Goal: Information Seeking & Learning: Learn about a topic

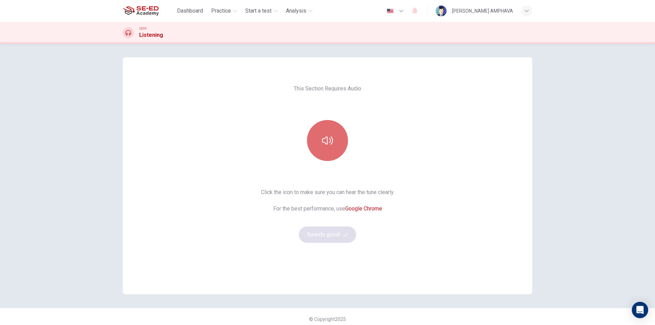
click at [316, 137] on button "button" at bounding box center [327, 140] width 41 height 41
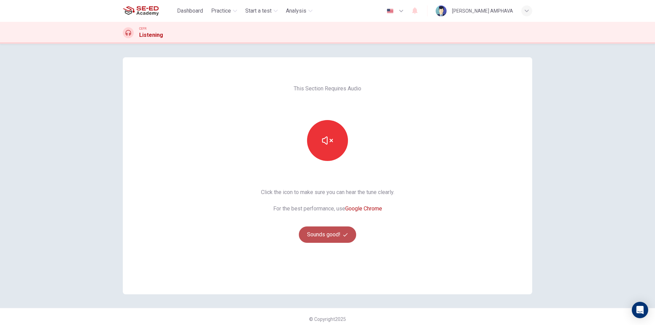
click at [320, 238] on button "Sounds good!" at bounding box center [327, 234] width 57 height 16
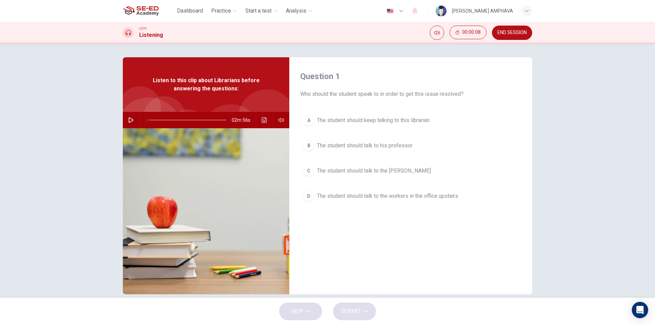
click at [135, 115] on div "02m 56s" at bounding box center [206, 120] width 166 height 16
click at [129, 120] on icon "button" at bounding box center [130, 119] width 5 height 5
click at [405, 198] on span "The student should talk to the workers in the office upstairs" at bounding box center [387, 196] width 141 height 8
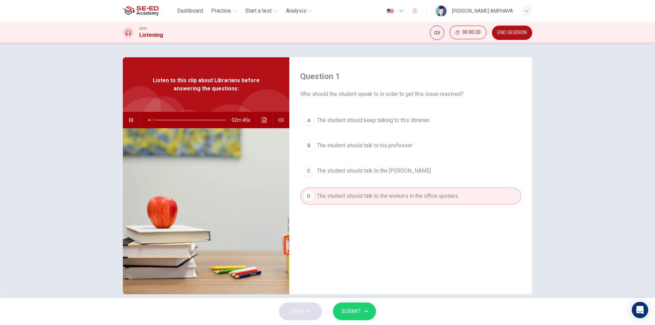
click at [358, 309] on span "SUBMIT" at bounding box center [351, 312] width 20 height 10
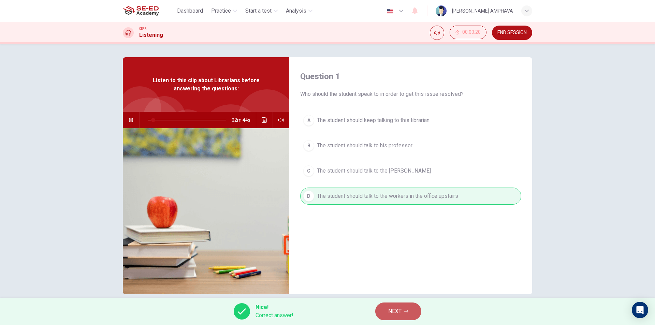
click at [395, 311] on span "NEXT" at bounding box center [394, 312] width 13 height 10
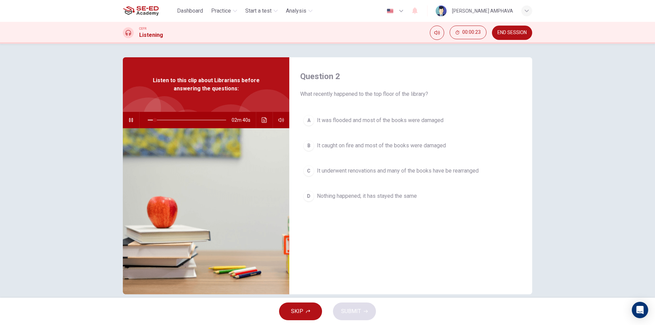
click at [378, 127] on button "A It was flooded and most of the books were damaged" at bounding box center [410, 120] width 221 height 17
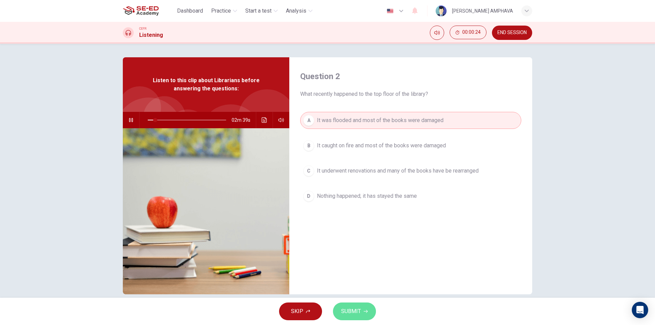
click at [360, 311] on span "SUBMIT" at bounding box center [351, 312] width 20 height 10
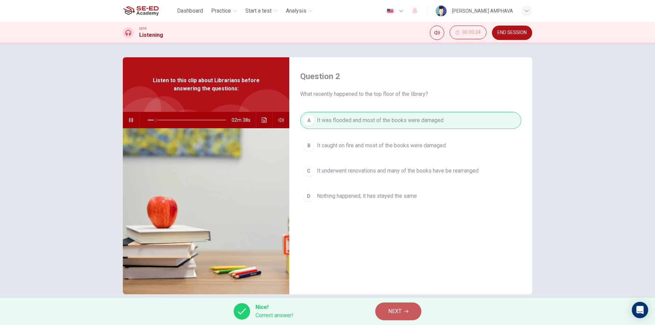
click at [398, 313] on span "NEXT" at bounding box center [394, 312] width 13 height 10
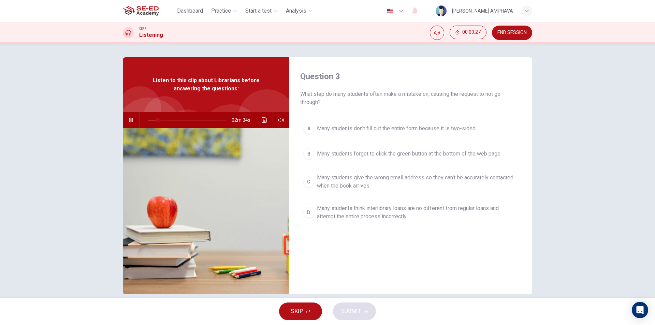
click at [349, 152] on span "Many students forget to click the green button at the bottom of the web page" at bounding box center [409, 154] width 184 height 8
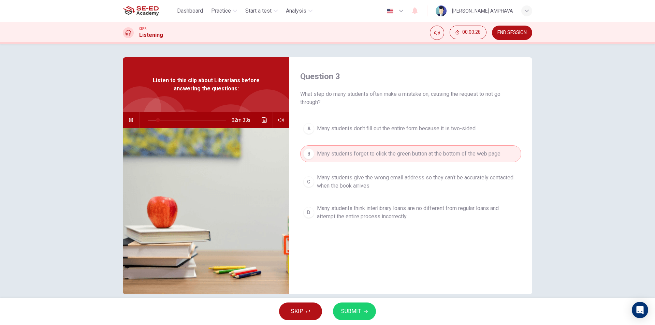
click at [353, 310] on span "SUBMIT" at bounding box center [351, 312] width 20 height 10
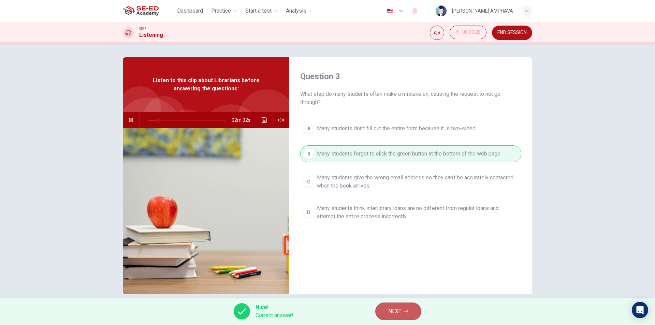
click at [385, 314] on button "NEXT" at bounding box center [398, 312] width 46 height 18
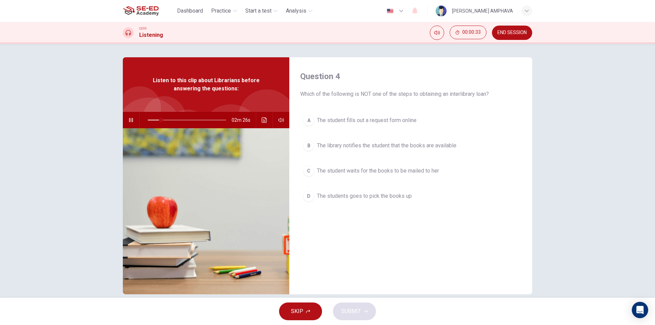
click at [350, 120] on span "The student fills out a request form online" at bounding box center [367, 120] width 100 height 8
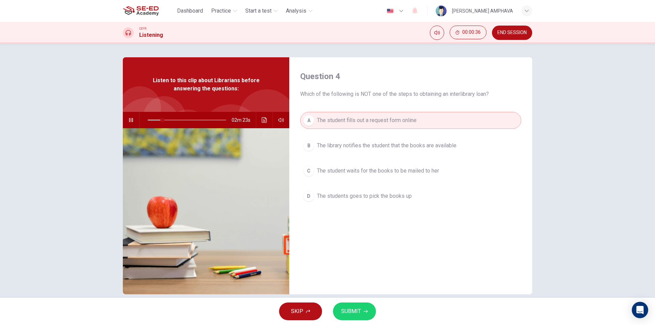
click at [380, 147] on span "The library notifies the student that the books are available" at bounding box center [387, 146] width 140 height 8
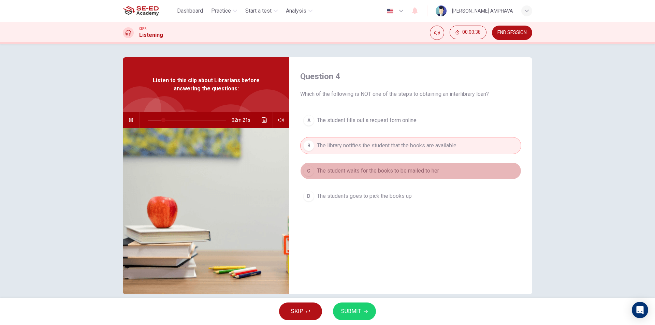
click at [351, 167] on span "The student waits for the books to be mailed to her" at bounding box center [378, 171] width 122 height 8
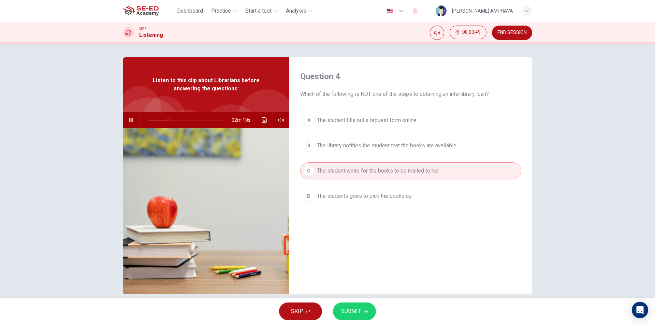
click at [352, 312] on span "SUBMIT" at bounding box center [351, 312] width 20 height 10
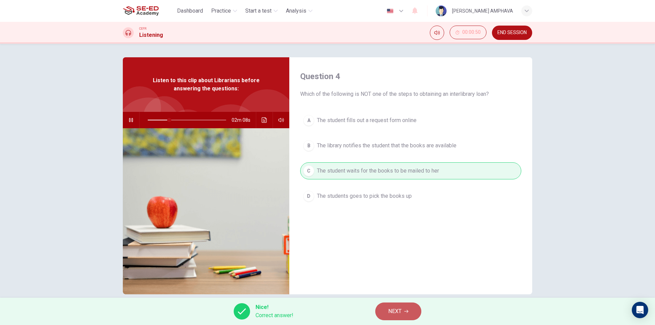
click at [402, 308] on button "NEXT" at bounding box center [398, 312] width 46 height 18
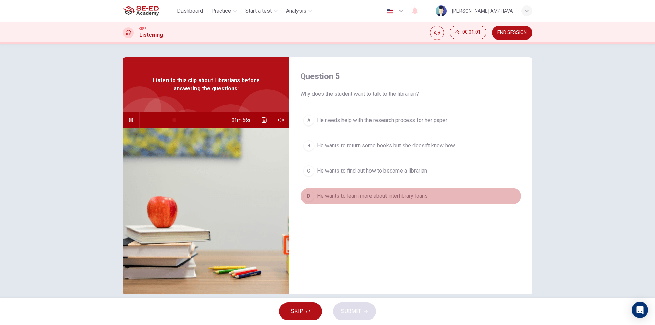
click at [389, 195] on span "He wants to learn more about interlibrary loans" at bounding box center [372, 196] width 111 height 8
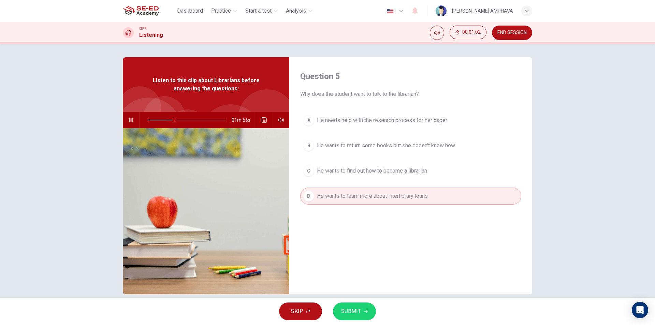
click at [354, 314] on span "SUBMIT" at bounding box center [351, 312] width 20 height 10
type input "35"
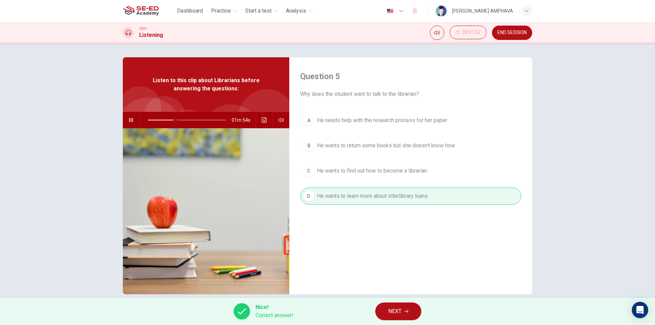
click at [409, 308] on button "NEXT" at bounding box center [398, 312] width 46 height 18
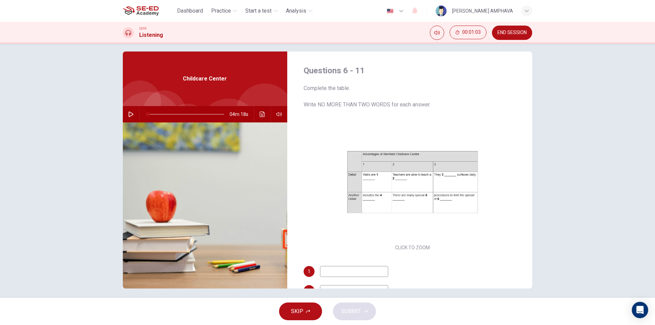
scroll to position [10, 0]
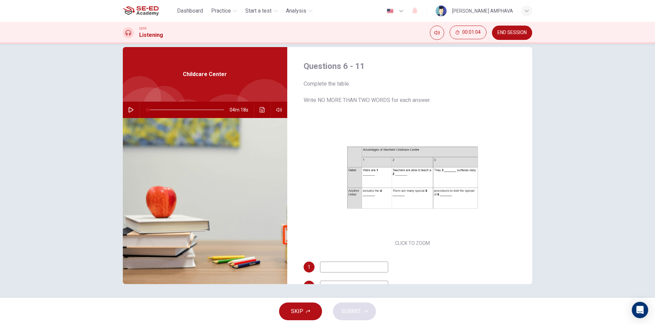
click at [130, 109] on icon "button" at bounding box center [131, 109] width 5 height 5
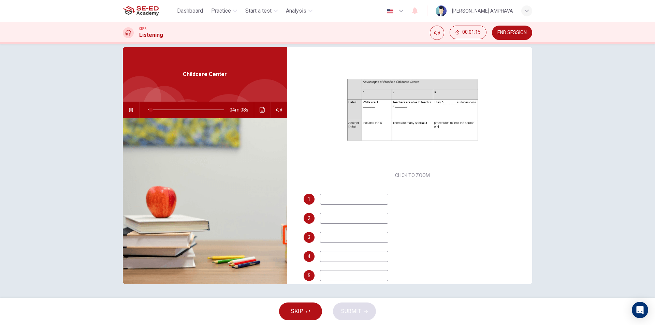
scroll to position [68, 0]
click at [368, 204] on input at bounding box center [354, 198] width 68 height 11
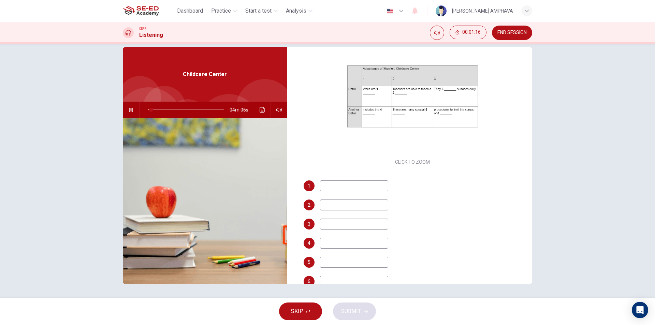
scroll to position [98, 0]
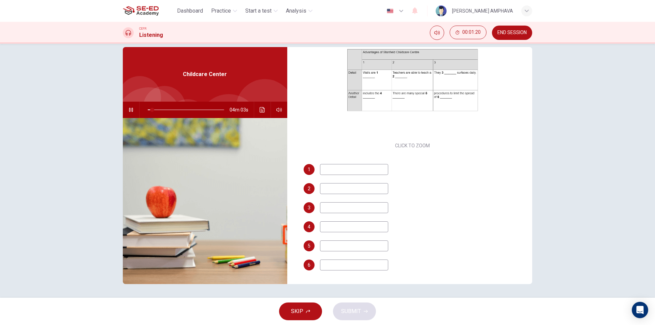
type input "6"
type input "f"
type input "7"
type input "8"
type input "o"
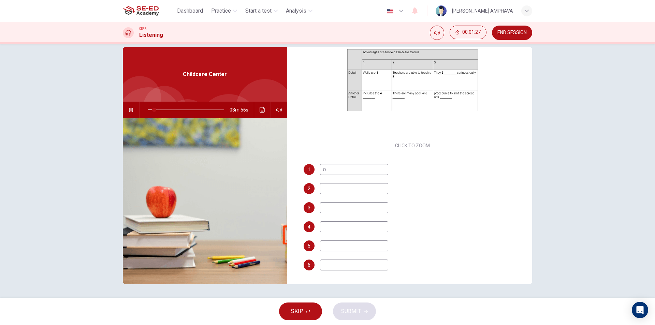
type input "9"
type input "pom"
type input "10"
type input "pomka"
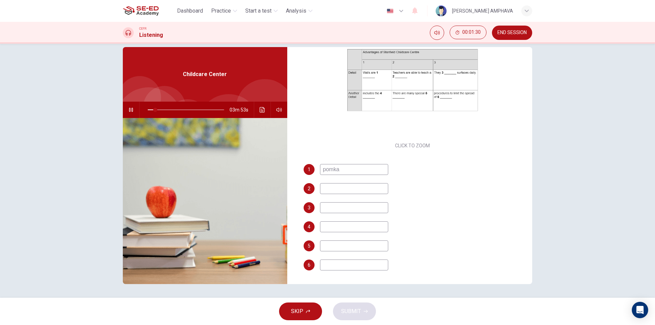
type input "10"
type input "pomkaesh"
type input "10"
type input "pomkaesho"
type input "11"
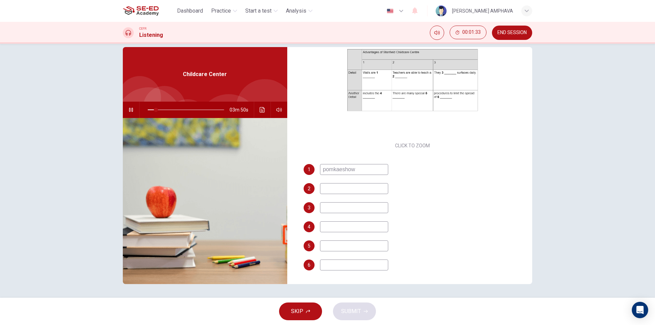
type input "pomkaesho"
type input "11"
type input "p"
type input "13"
type input "p"
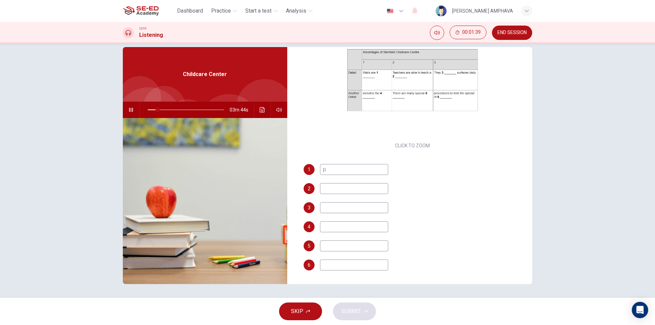
type input "14"
type input "patt"
type input "14"
type input "patt"
click at [260, 111] on icon "Click to see the audio transcription" at bounding box center [262, 109] width 5 height 5
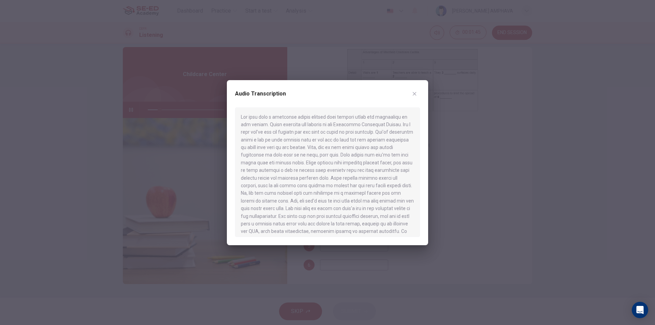
click at [415, 97] on button "button" at bounding box center [414, 93] width 11 height 11
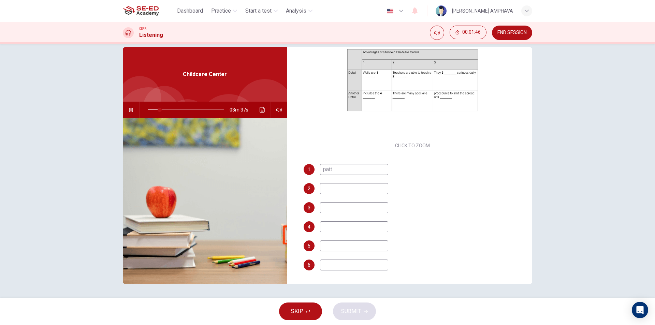
type input "16"
click at [351, 170] on input "patt" at bounding box center [354, 169] width 68 height 11
type input "pat"
type input "17"
type input "pad"
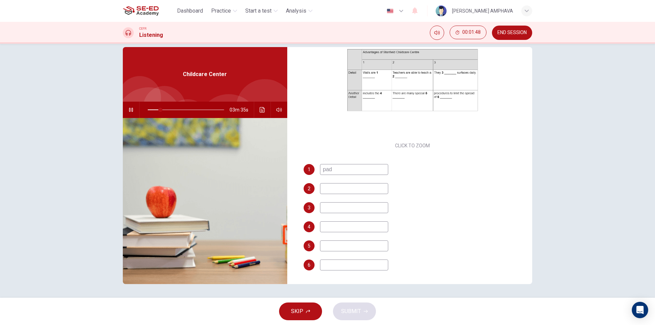
type input "17"
type input "padde"
type input "17"
type input "padded"
type input "18"
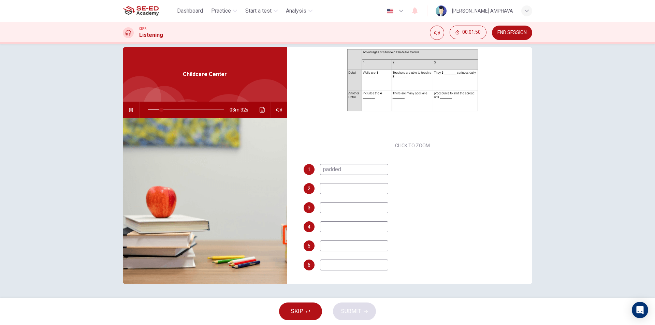
type input "padded"
click at [353, 189] on input at bounding box center [354, 188] width 68 height 11
click at [254, 109] on div "03m 30s" at bounding box center [205, 110] width 164 height 16
click at [260, 109] on icon "Click to see the audio transcription" at bounding box center [262, 109] width 5 height 5
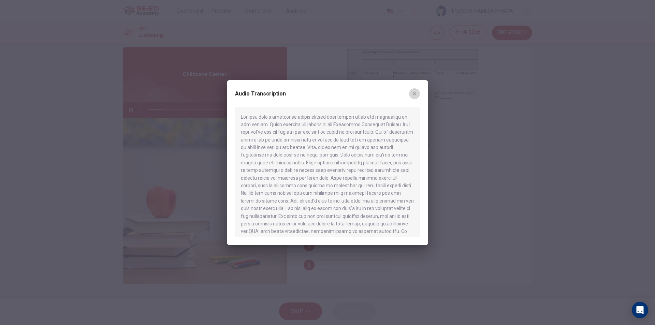
click at [413, 92] on icon "button" at bounding box center [414, 93] width 5 height 5
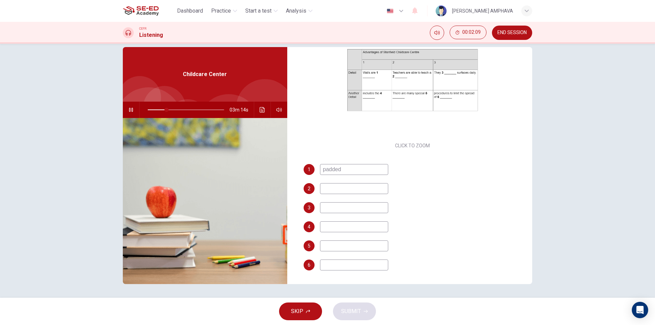
click at [345, 193] on input at bounding box center [354, 188] width 68 height 11
click at [363, 189] on input at bounding box center [354, 188] width 68 height 11
click at [260, 109] on icon "Click to see the audio transcription" at bounding box center [262, 109] width 5 height 5
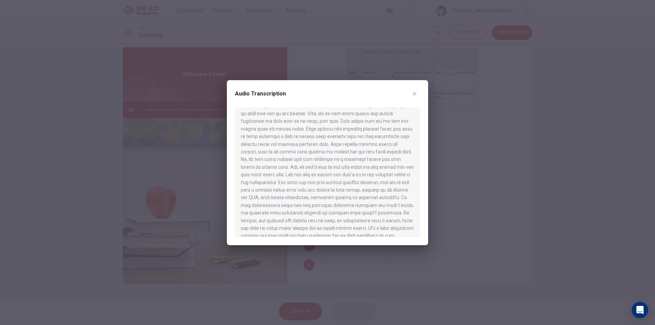
scroll to position [34, 0]
click at [416, 98] on button "button" at bounding box center [414, 93] width 11 height 11
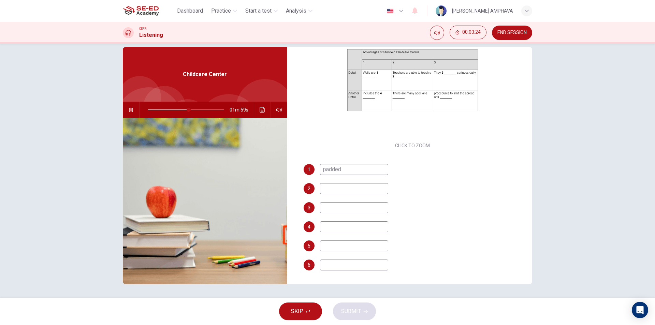
click at [353, 190] on input at bounding box center [354, 188] width 68 height 11
type input "54"
type input "l"
type input "54"
type input "lesso"
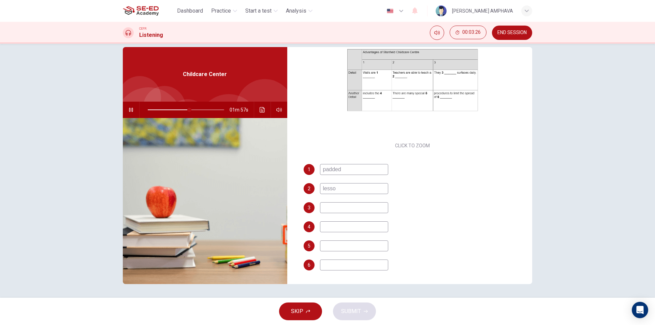
type input "55"
type input "lessons"
type input "55"
type input "lessons"
click at [340, 201] on div "1 padded 2 lessons 3 4 5 6" at bounding box center [413, 224] width 218 height 120
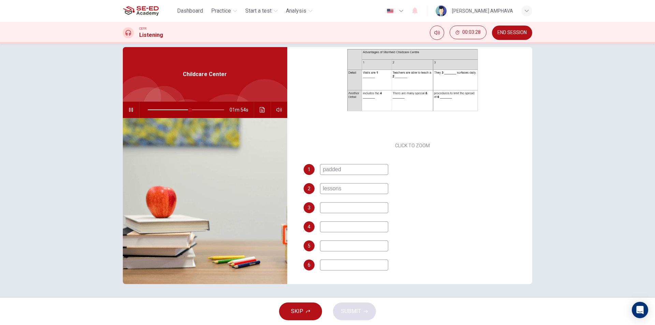
click at [340, 206] on input at bounding box center [354, 207] width 68 height 11
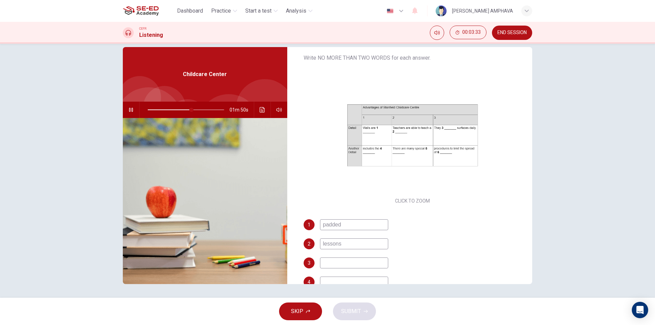
scroll to position [98, 0]
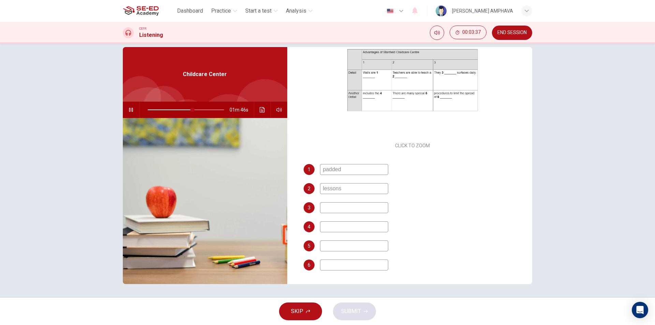
type input "59"
type input "clea"
type input "60"
type input "clean"
type input "60"
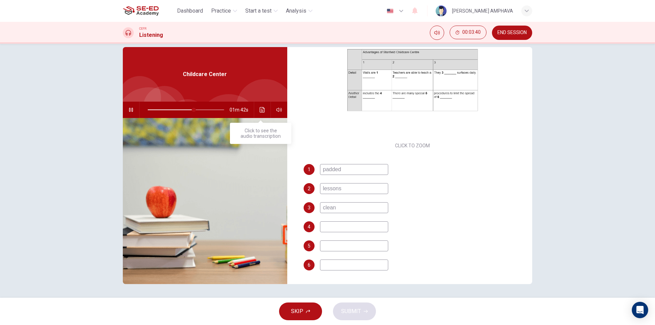
type input "clean"
click at [260, 108] on icon "Click to see the audio transcription" at bounding box center [262, 109] width 5 height 5
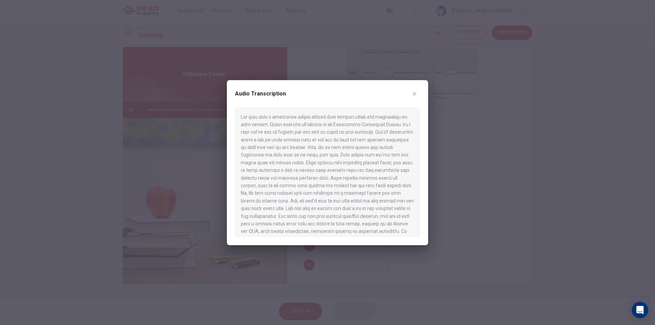
scroll to position [34, 0]
drag, startPoint x: 423, startPoint y: 91, endPoint x: 398, endPoint y: 98, distance: 25.7
click at [422, 91] on div "Audio Transcription" at bounding box center [327, 162] width 201 height 165
click at [417, 96] on button "button" at bounding box center [414, 93] width 11 height 11
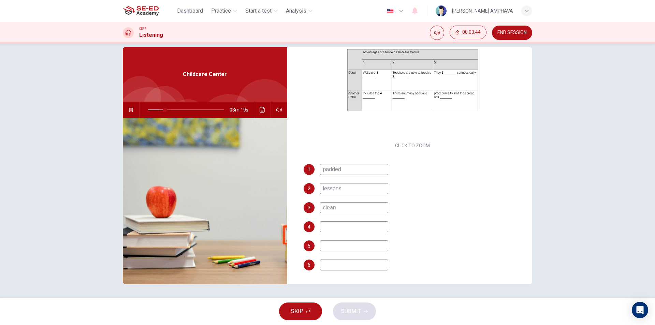
click at [164, 110] on span at bounding box center [186, 110] width 76 height 10
click at [168, 111] on span at bounding box center [170, 110] width 4 height 4
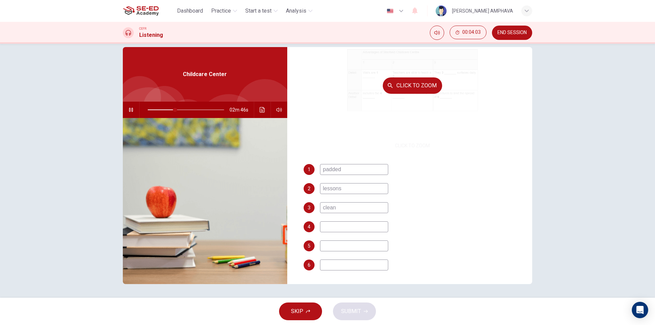
click at [388, 89] on button "Click to Zoom" at bounding box center [412, 85] width 59 height 16
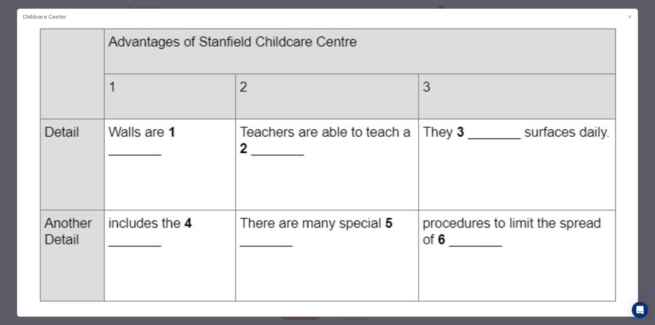
click at [644, 103] on div at bounding box center [327, 162] width 655 height 325
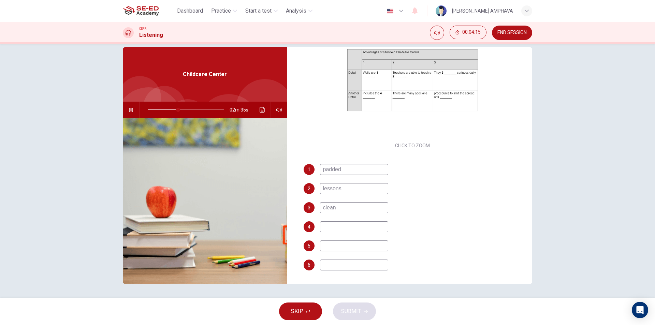
click at [350, 205] on input "clean" at bounding box center [354, 207] width 68 height 11
click at [179, 109] on span at bounding box center [181, 110] width 4 height 4
click at [347, 204] on input "clean" at bounding box center [354, 207] width 68 height 11
type input "47"
type input "c"
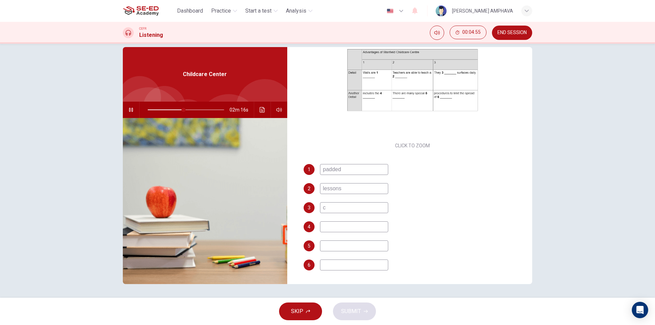
type input "48"
click at [261, 114] on button "Click to see the audio transcription" at bounding box center [262, 110] width 11 height 16
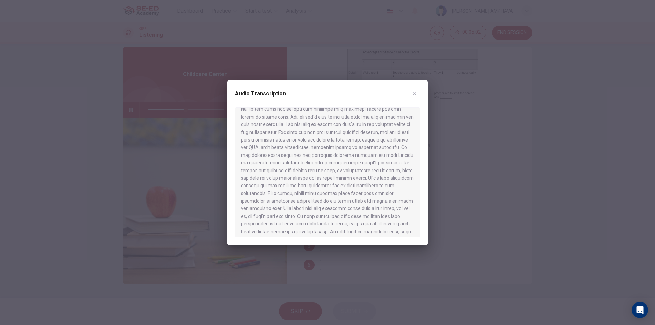
scroll to position [102, 0]
click at [421, 95] on div "Audio Transcription" at bounding box center [327, 162] width 201 height 165
click at [417, 97] on button "button" at bounding box center [414, 93] width 11 height 11
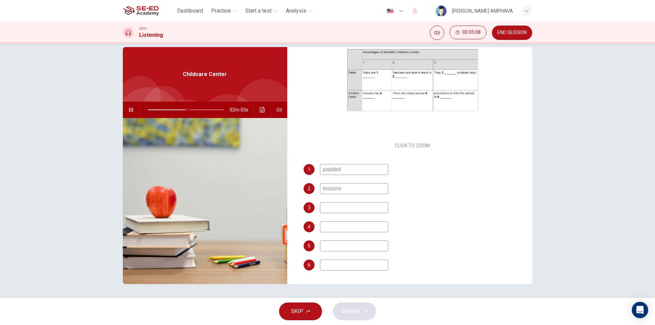
type input "53"
drag, startPoint x: 328, startPoint y: 218, endPoint x: 329, endPoint y: 210, distance: 7.6
click at [328, 217] on div "1 padded 2 lessons 3 4 5 6" at bounding box center [413, 224] width 218 height 120
click at [330, 207] on input at bounding box center [354, 207] width 68 height 11
type input "d"
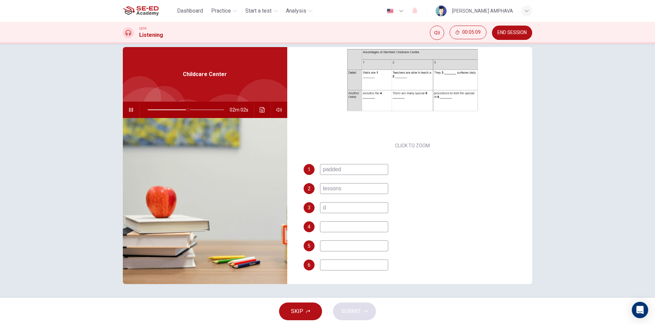
type input "53"
type input "disin"
type input "53"
type input "disinfe"
type input "54"
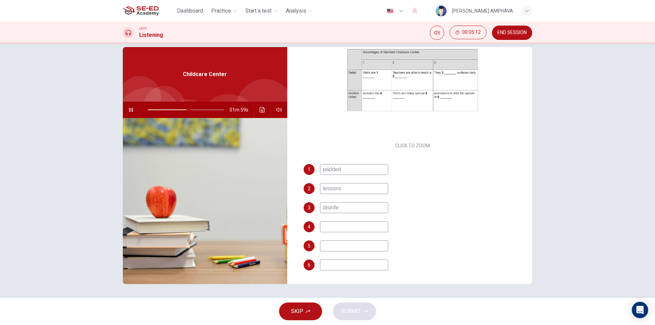
type input "disinfec"
type input "54"
type input "disinfect"
type input "55"
type input "disinfect"
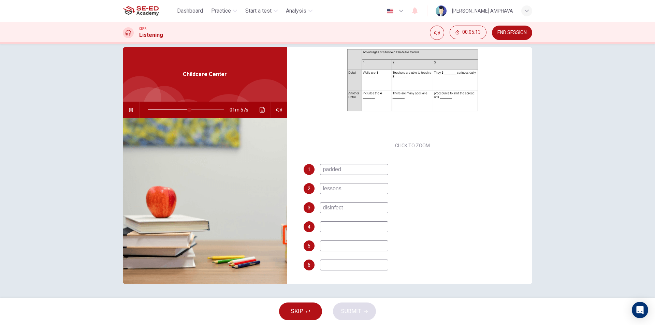
click at [351, 225] on input at bounding box center [354, 226] width 68 height 11
click at [262, 117] on div "Childcare Center 01m 56s" at bounding box center [205, 165] width 164 height 237
click at [259, 115] on button "Click to see the audio transcription" at bounding box center [262, 110] width 11 height 16
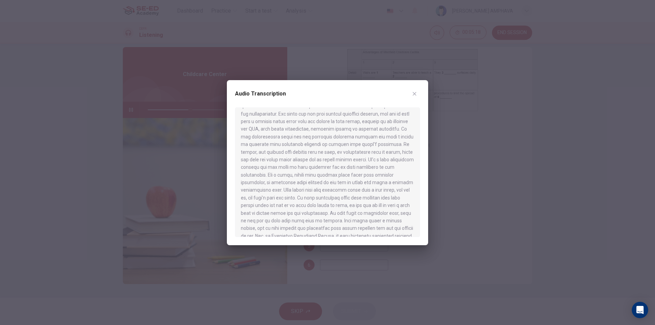
click at [418, 90] on button "button" at bounding box center [414, 93] width 11 height 11
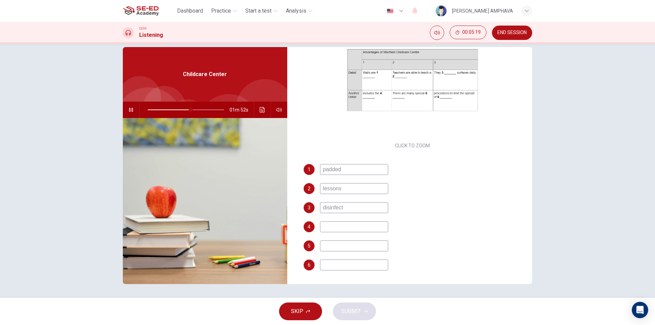
click at [353, 223] on input at bounding box center [354, 226] width 68 height 11
click at [262, 112] on icon "Click to see the audio transcription" at bounding box center [262, 109] width 5 height 5
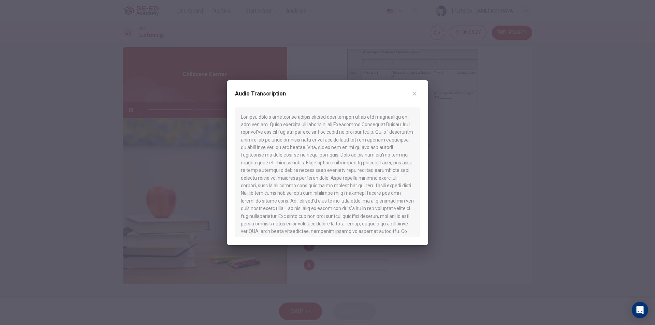
click at [414, 93] on icon "button" at bounding box center [414, 93] width 5 height 5
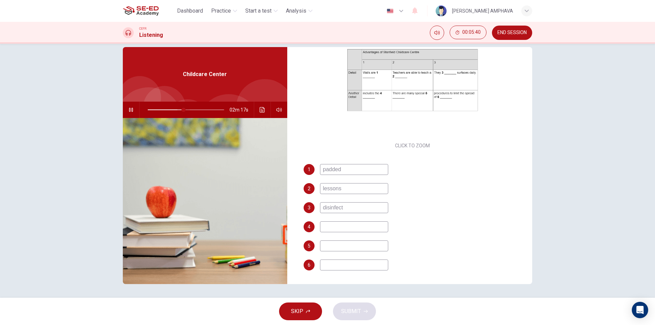
click at [182, 110] on span at bounding box center [186, 110] width 76 height 10
click at [184, 109] on span at bounding box center [183, 110] width 4 height 4
click at [354, 225] on input at bounding box center [354, 226] width 68 height 11
type input "56"
type input "chec"
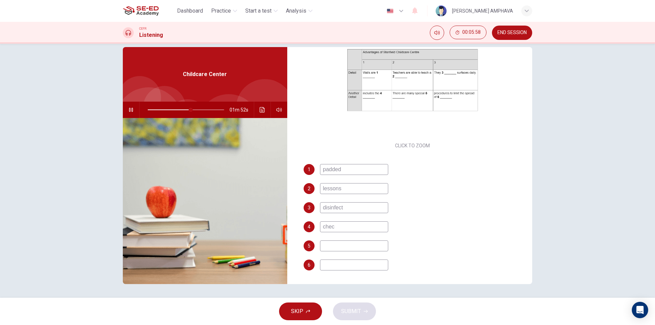
type input "57"
type input "check"
type input "57"
type input "check"
click at [339, 250] on input at bounding box center [354, 245] width 68 height 11
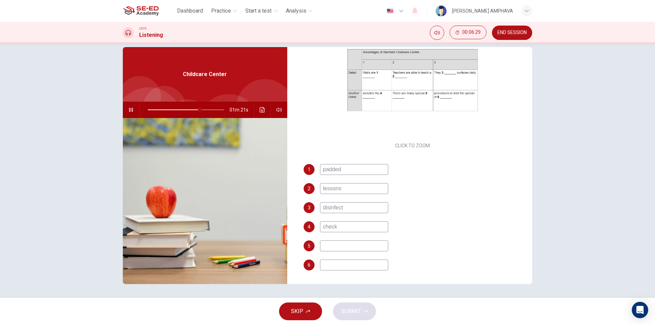
type input "69"
type input "as"
type input "69"
type input "asset"
type input "70"
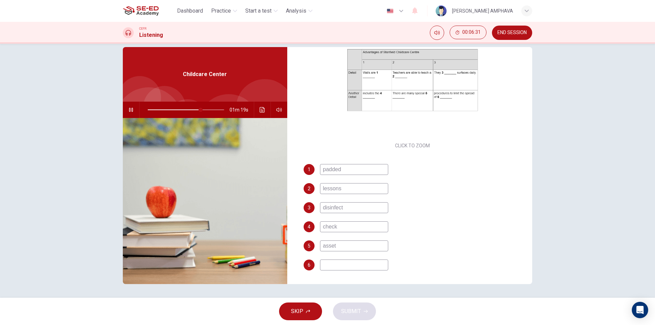
type input "assets"
type input "70"
type input "assets"
click at [340, 264] on input at bounding box center [354, 265] width 68 height 11
type input "73"
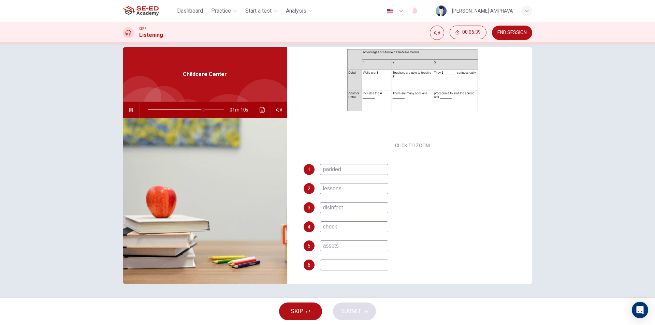
type input "g"
type input "73"
type input "ge"
type input "73"
type input "ger"
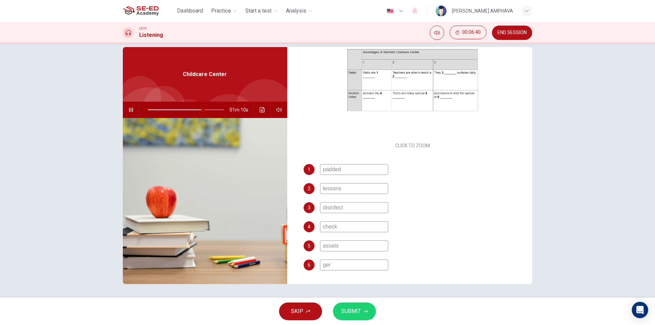
type input "73"
type input "germ"
type input "73"
type input "germs"
type input "73"
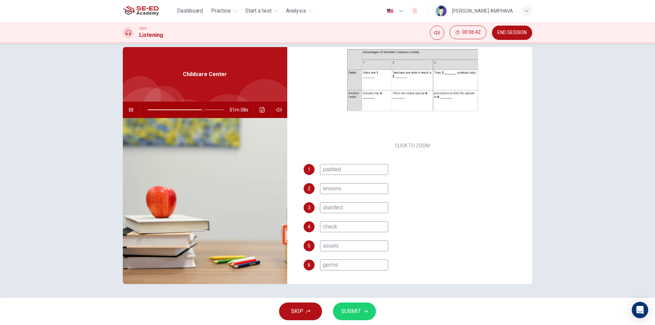
type input "germs"
click at [348, 308] on span "SUBMIT" at bounding box center [351, 312] width 20 height 10
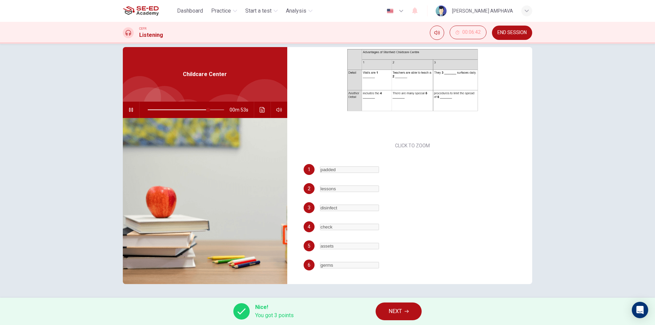
click at [411, 312] on button "NEXT" at bounding box center [399, 312] width 46 height 18
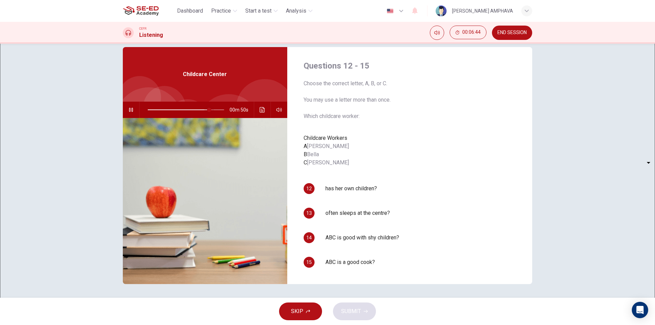
click at [207, 111] on span at bounding box center [209, 110] width 4 height 4
click at [193, 112] on span at bounding box center [186, 110] width 76 height 10
click at [332, 202] on div "Questions 12 - 15 Choose the correct letter, A, B, or C. You may use a letter m…" at bounding box center [413, 165] width 240 height 237
click at [332, 204] on body "This site uses cookies, as explained in our Privacy Policy . If you agree to th…" at bounding box center [327, 162] width 655 height 325
click at [198, 325] on div at bounding box center [327, 325] width 655 height 0
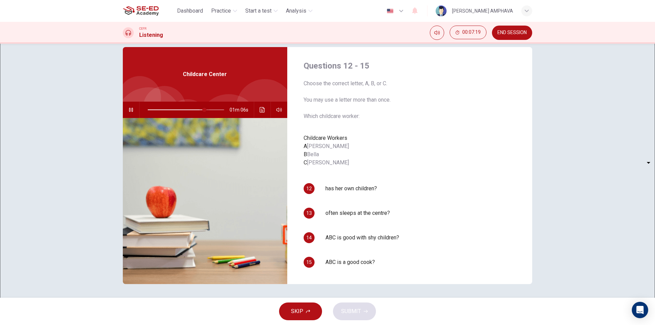
click at [202, 110] on span at bounding box center [204, 110] width 4 height 4
click at [323, 205] on body "This site uses cookies, as explained in our Privacy Policy . If you agree to th…" at bounding box center [327, 162] width 655 height 325
type input "72"
type input "C"
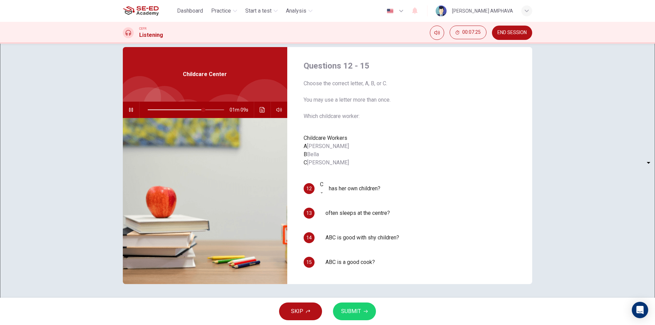
click at [345, 220] on body "This site uses cookies, as explained in our Privacy Policy . If you agree to th…" at bounding box center [327, 162] width 655 height 325
type input "80"
type input "B"
click at [341, 226] on body "This site uses cookies, as explained in our Privacy Policy . If you agree to th…" at bounding box center [327, 162] width 655 height 325
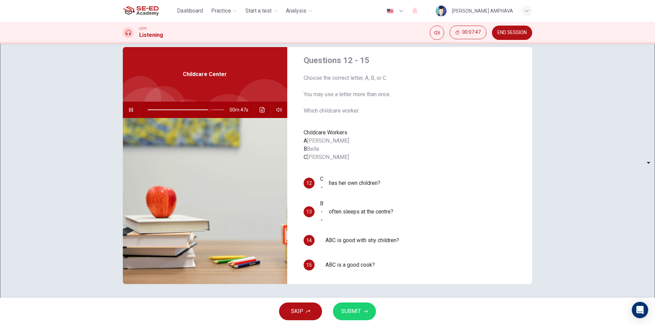
click at [329, 325] on li "A" at bounding box center [327, 329] width 655 height 8
type input "82"
type input "A"
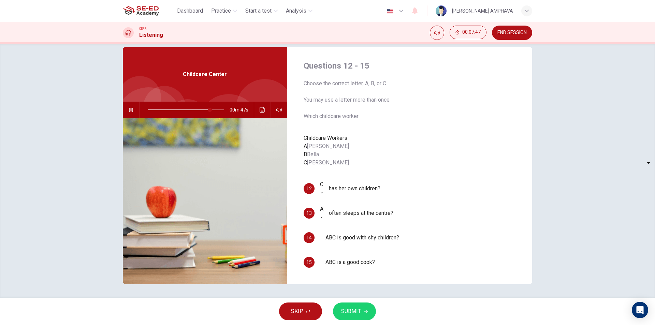
click at [329, 242] on body "This site uses cookies, as explained in our Privacy Policy . If you agree to th…" at bounding box center [327, 162] width 655 height 325
type input "87"
type input "B"
click at [325, 247] on body "This site uses cookies, as explained in our Privacy Policy . If you agree to th…" at bounding box center [327, 162] width 655 height 325
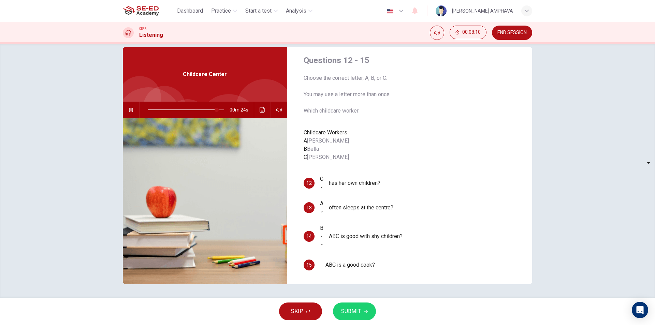
type input "90"
type input "C"
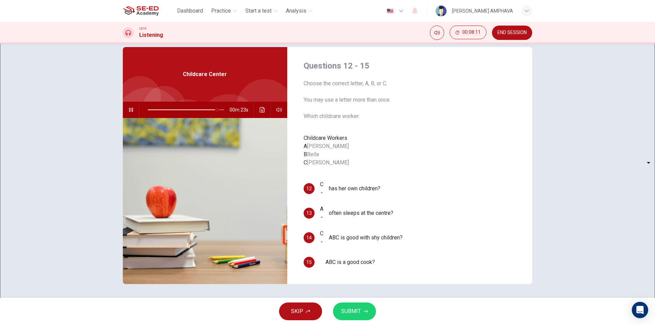
click at [332, 263] on body "This site uses cookies, as explained in our Privacy Policy . If you agree to th…" at bounding box center [327, 162] width 655 height 325
type input "97"
type input "B"
click at [349, 314] on span "SUBMIT" at bounding box center [351, 312] width 20 height 10
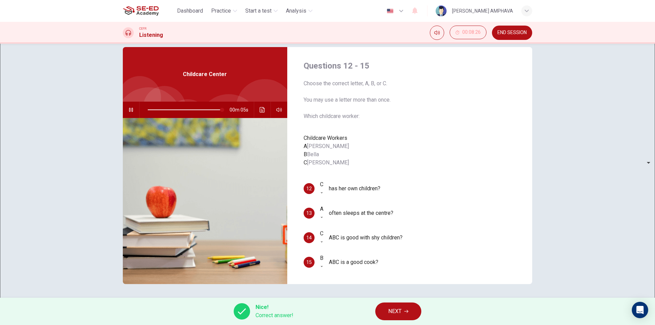
type input "98"
click at [393, 306] on button "NEXT" at bounding box center [398, 312] width 46 height 18
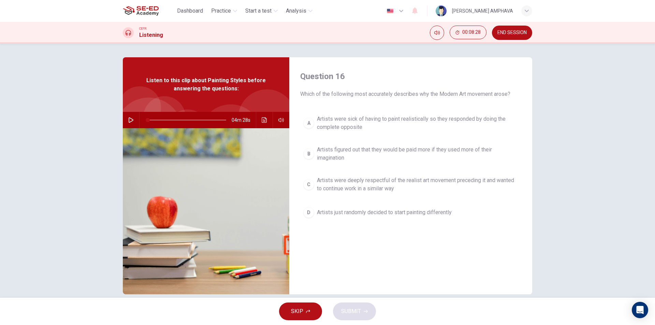
click at [126, 118] on button "button" at bounding box center [131, 120] width 11 height 16
click at [519, 37] on button "END SESSION" at bounding box center [512, 33] width 40 height 14
drag, startPoint x: 323, startPoint y: 79, endPoint x: 333, endPoint y: 78, distance: 9.9
type input "22"
drag, startPoint x: 518, startPoint y: 35, endPoint x: 357, endPoint y: 41, distance: 161.8
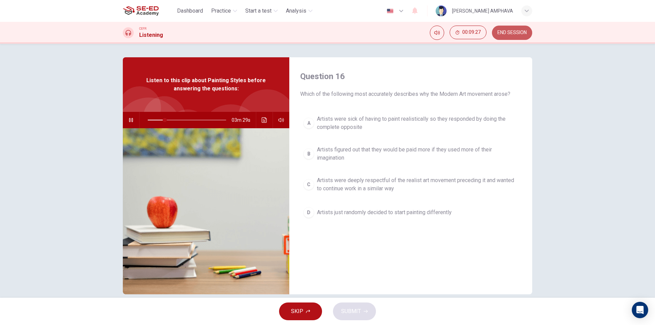
click at [518, 35] on span "END SESSION" at bounding box center [511, 32] width 29 height 5
